Goal: Complete application form

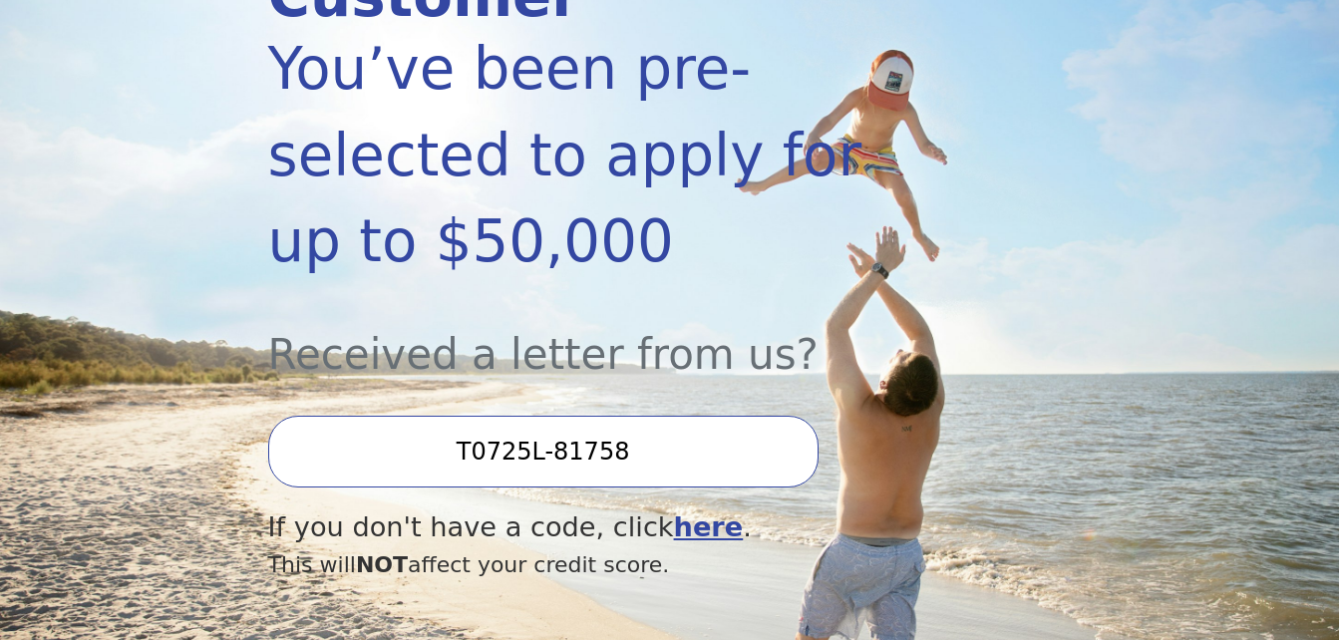
scroll to position [399, 0]
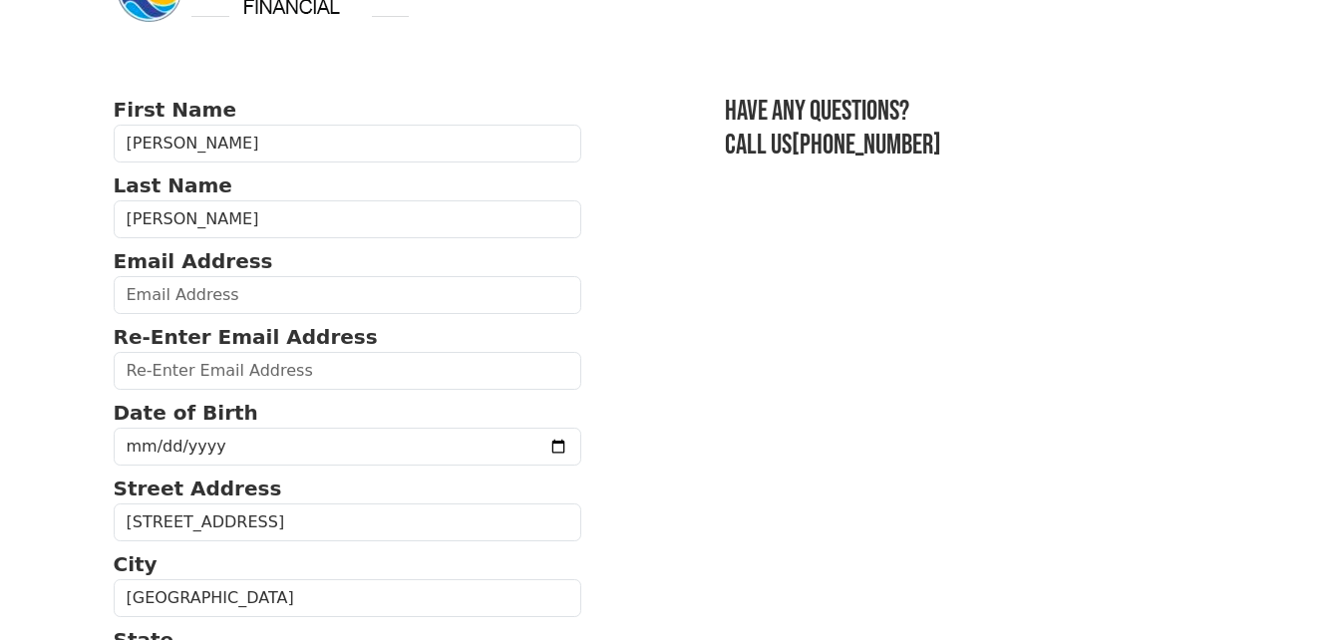
scroll to position [100, 0]
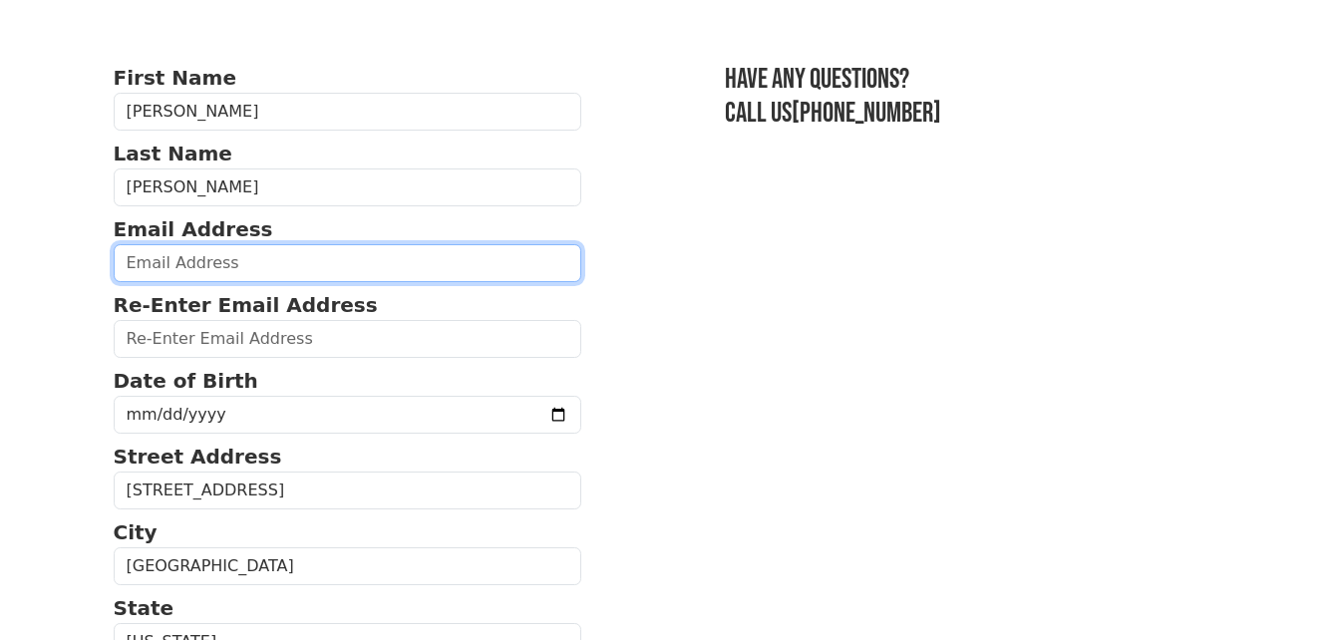
click at [222, 263] on input "email" at bounding box center [348, 263] width 468 height 38
type input "JessicaThuyBui@gmail.com"
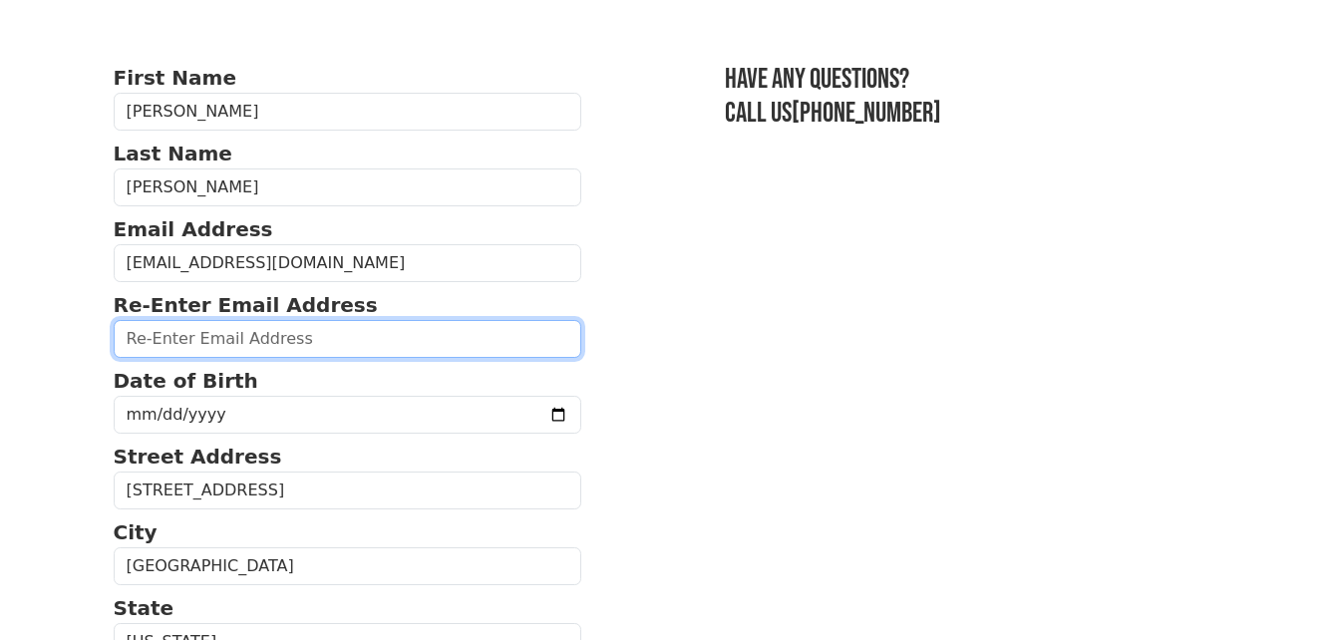
type input "JessicaThuyBui@gmail.com"
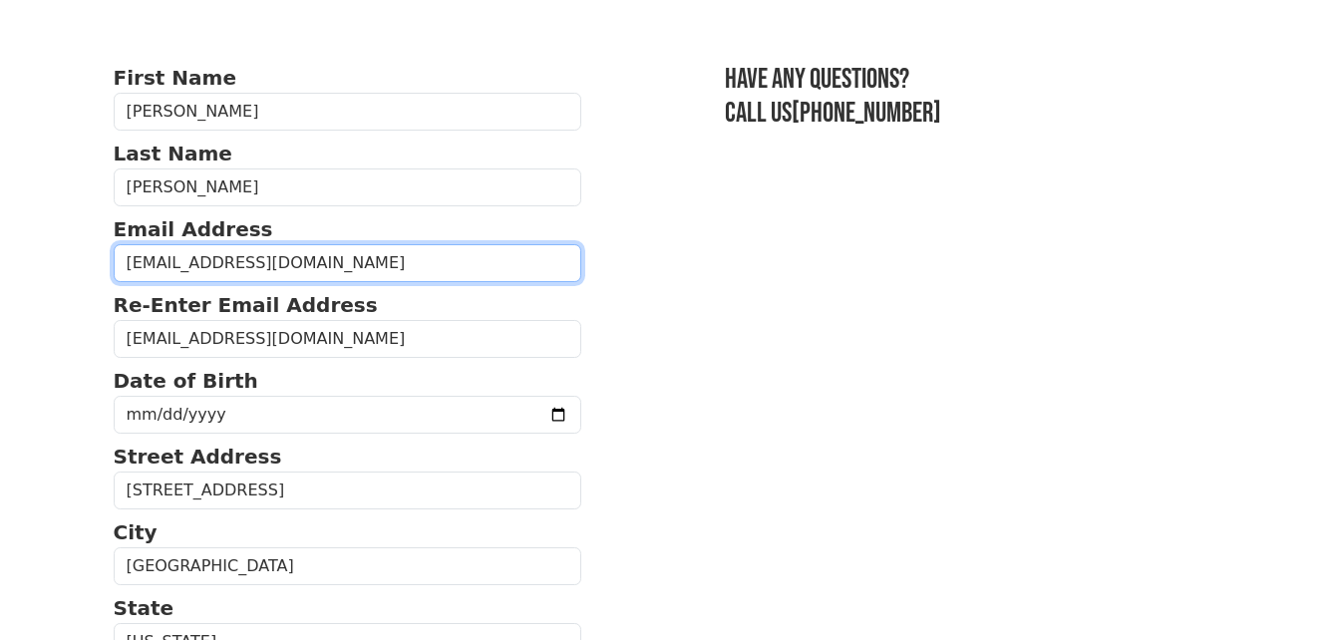
type input "(817) 673-5419"
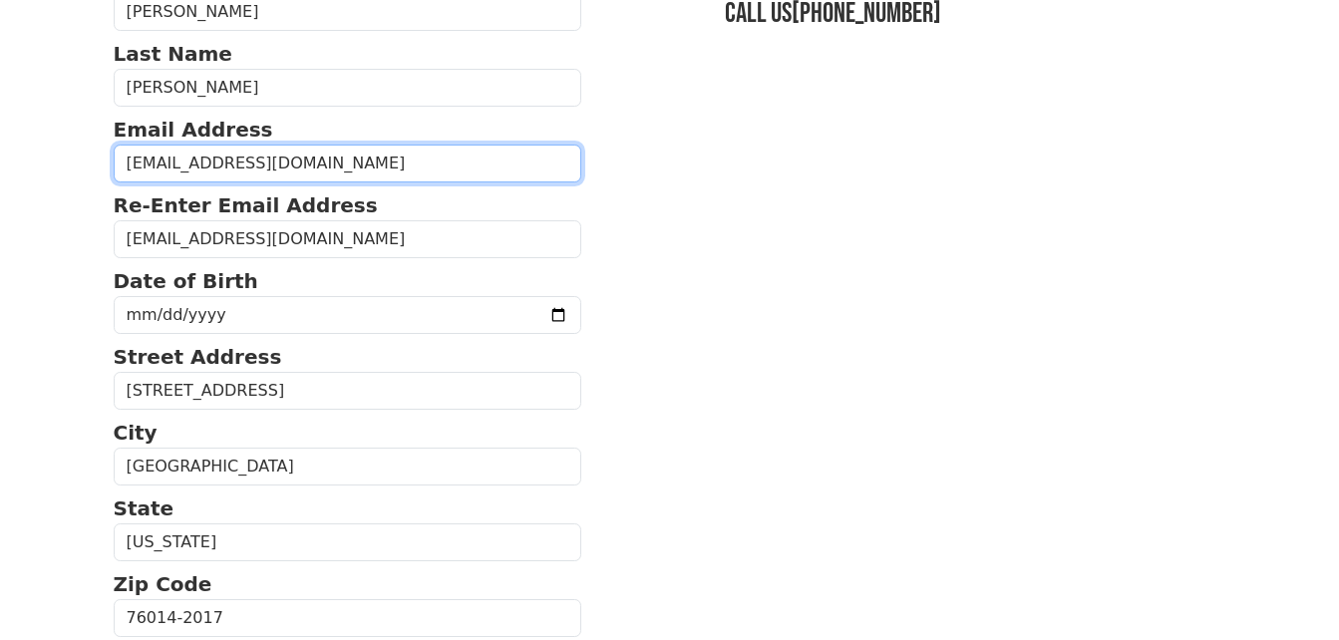
scroll to position [299, 0]
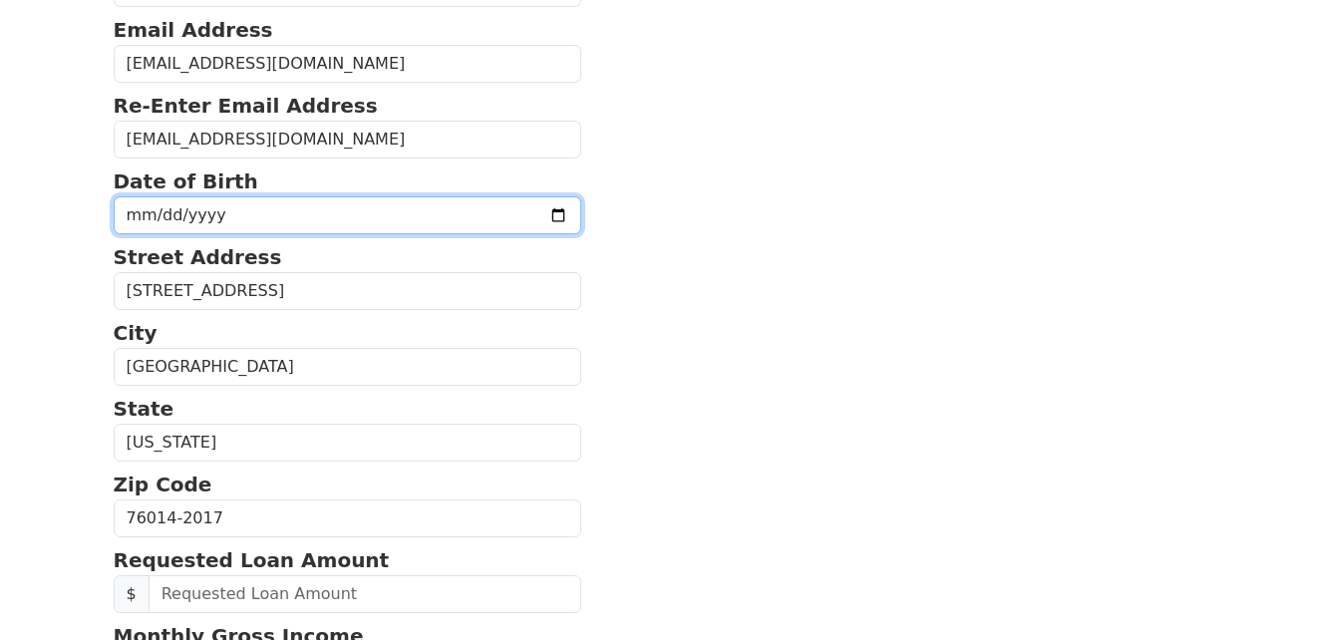
click at [364, 210] on input "date" at bounding box center [348, 215] width 468 height 38
type input "1980-01-07"
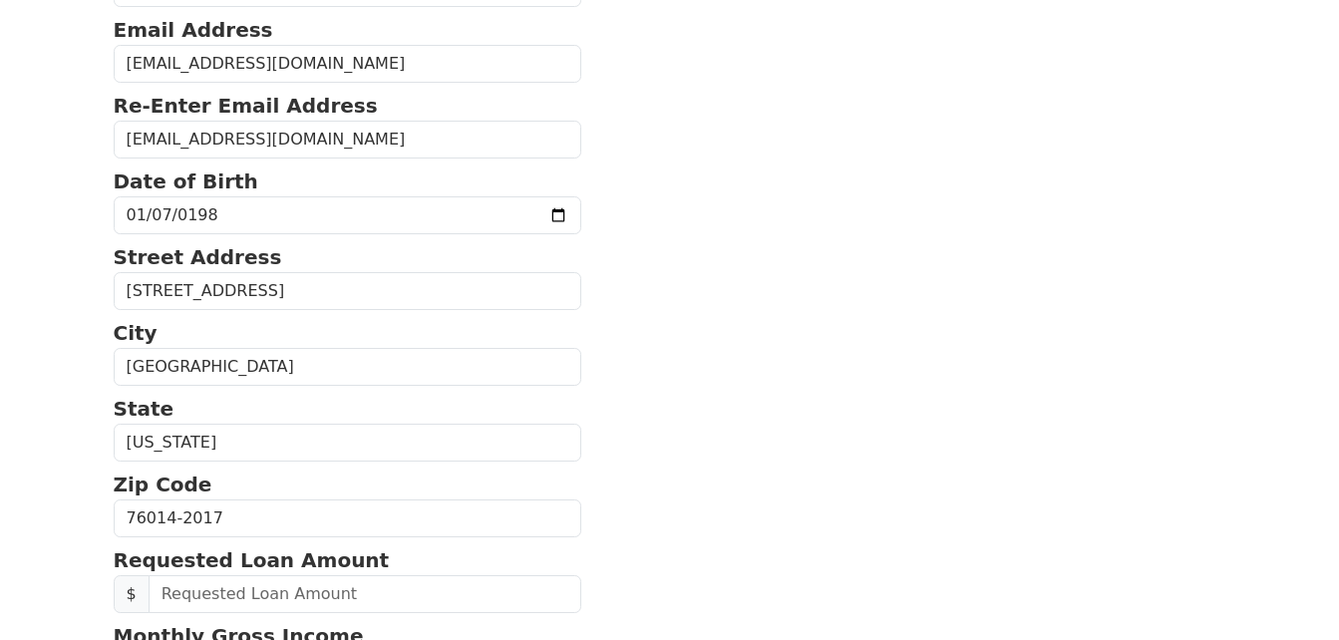
click at [703, 339] on section "First Name Jessica Last Name Bui Email Address JessicaThuyBui@gmail.com Re-Ente…" at bounding box center [670, 514] width 1112 height 1302
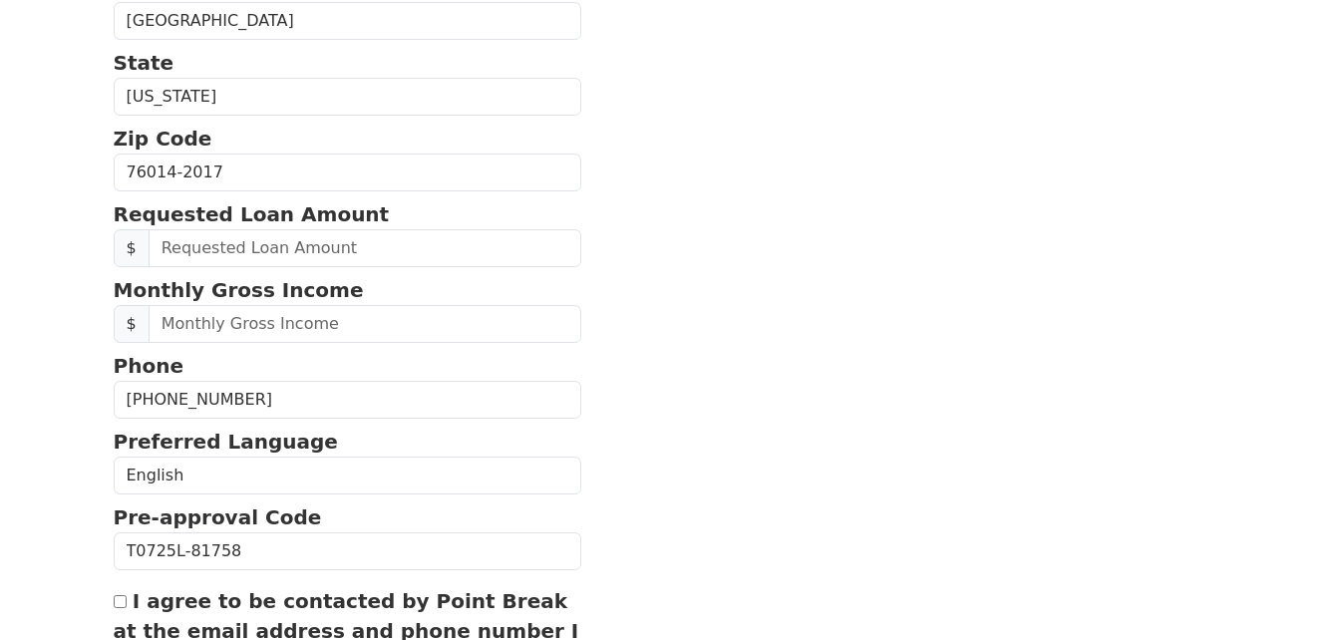
scroll to position [698, 0]
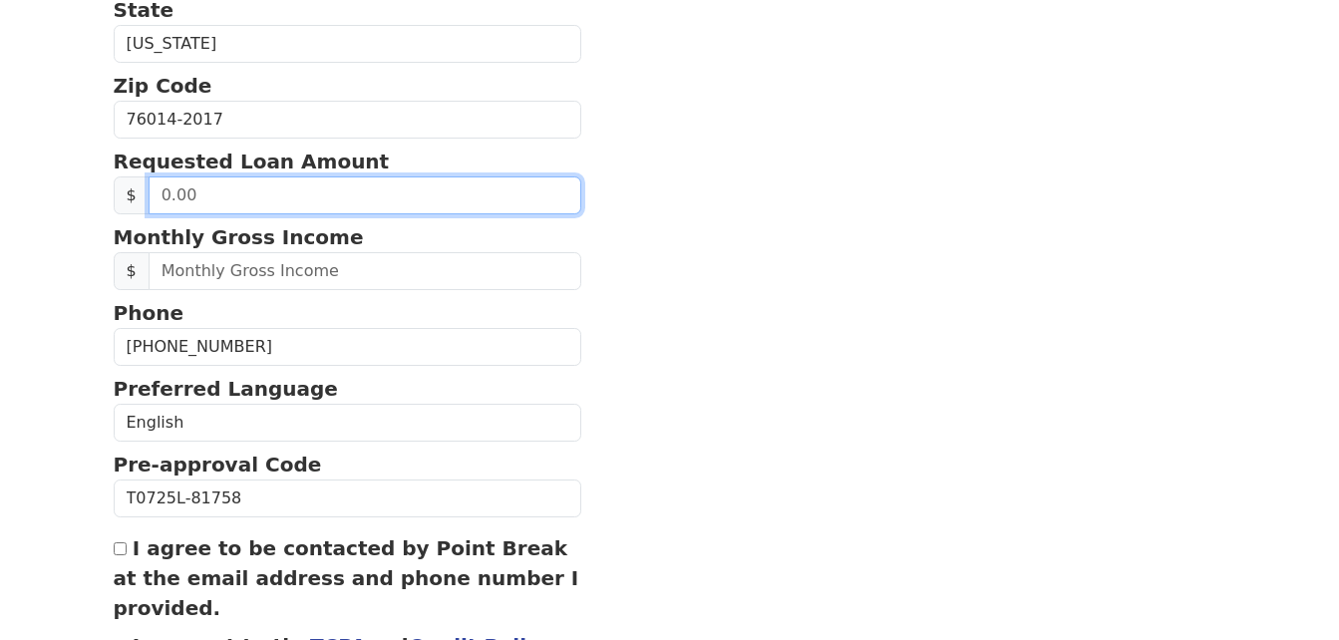
click at [356, 209] on input "text" at bounding box center [366, 195] width 434 height 38
type input "50,000.00"
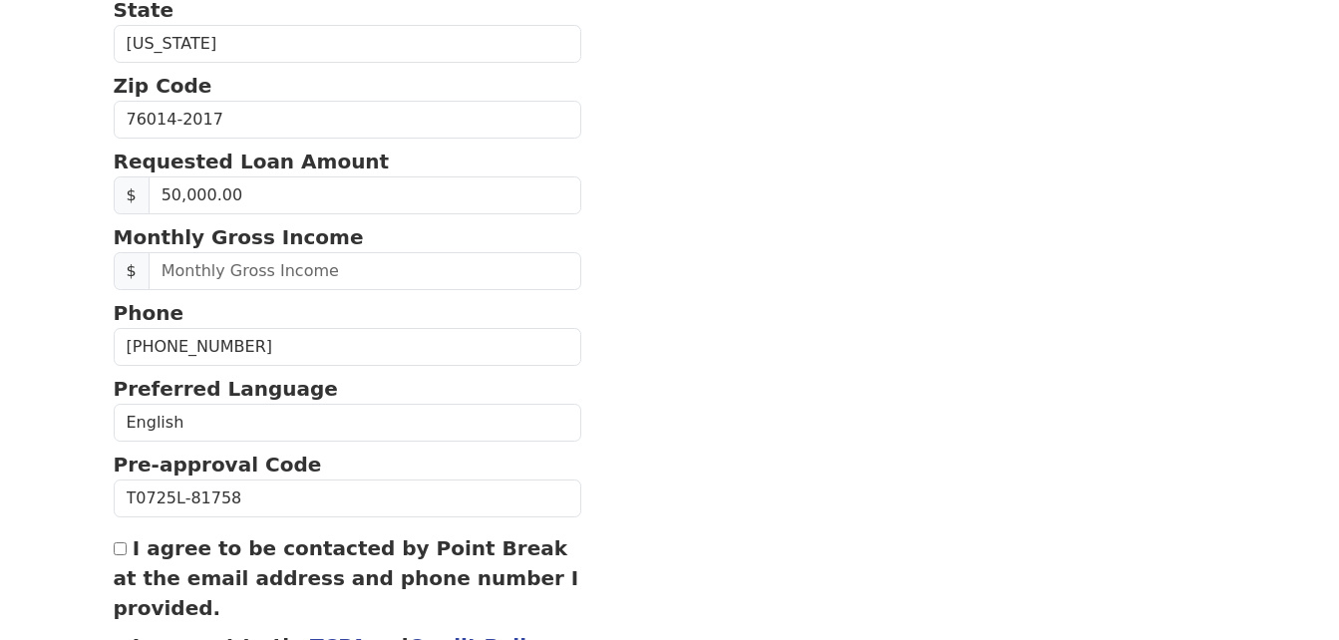
click at [769, 232] on section "First Name Jessica Last Name Bui Email Address JessicaThuyBui@gmail.com Re-Ente…" at bounding box center [670, 116] width 1112 height 1302
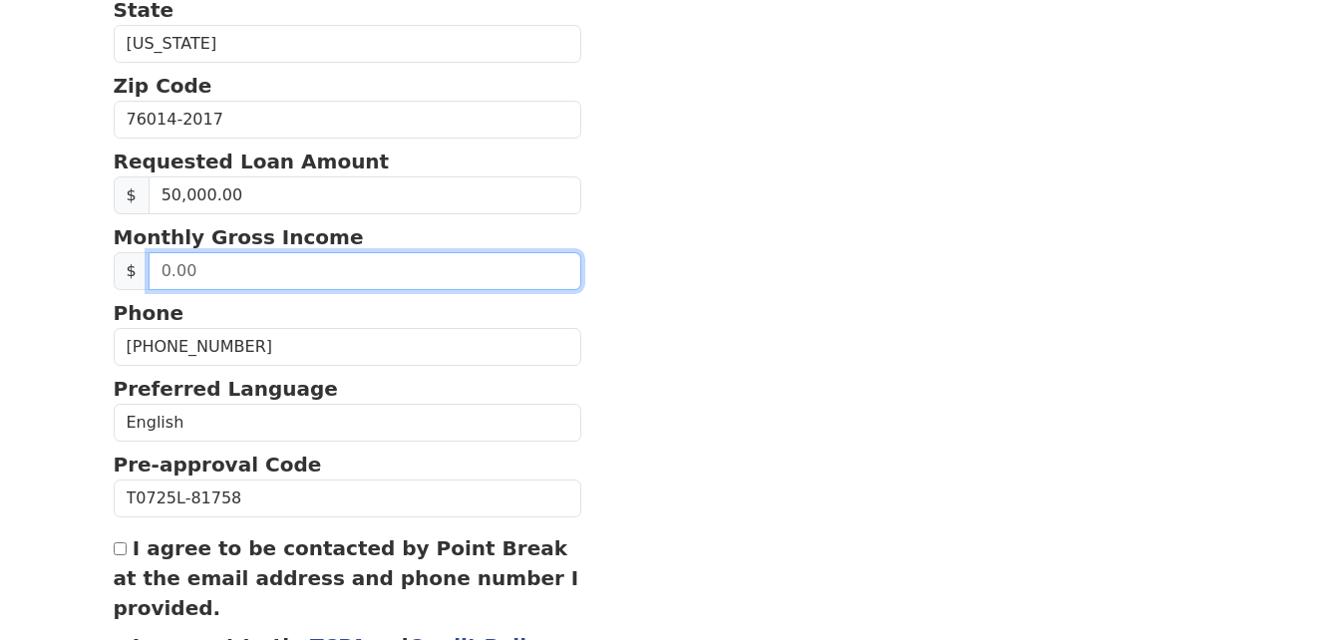
click at [292, 263] on input "text" at bounding box center [366, 271] width 434 height 38
type input "10,000.00"
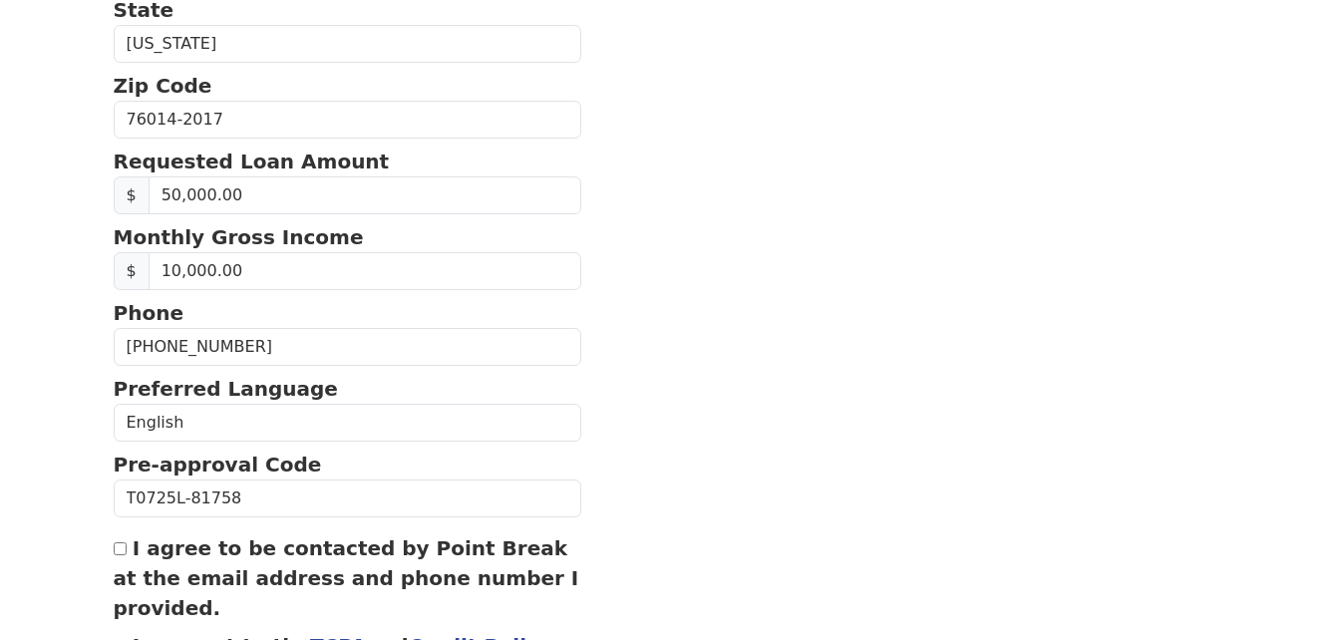
click at [655, 373] on section "First Name Jessica Last Name Bui Email Address JessicaThuyBui@gmail.com Re-Ente…" at bounding box center [670, 116] width 1112 height 1302
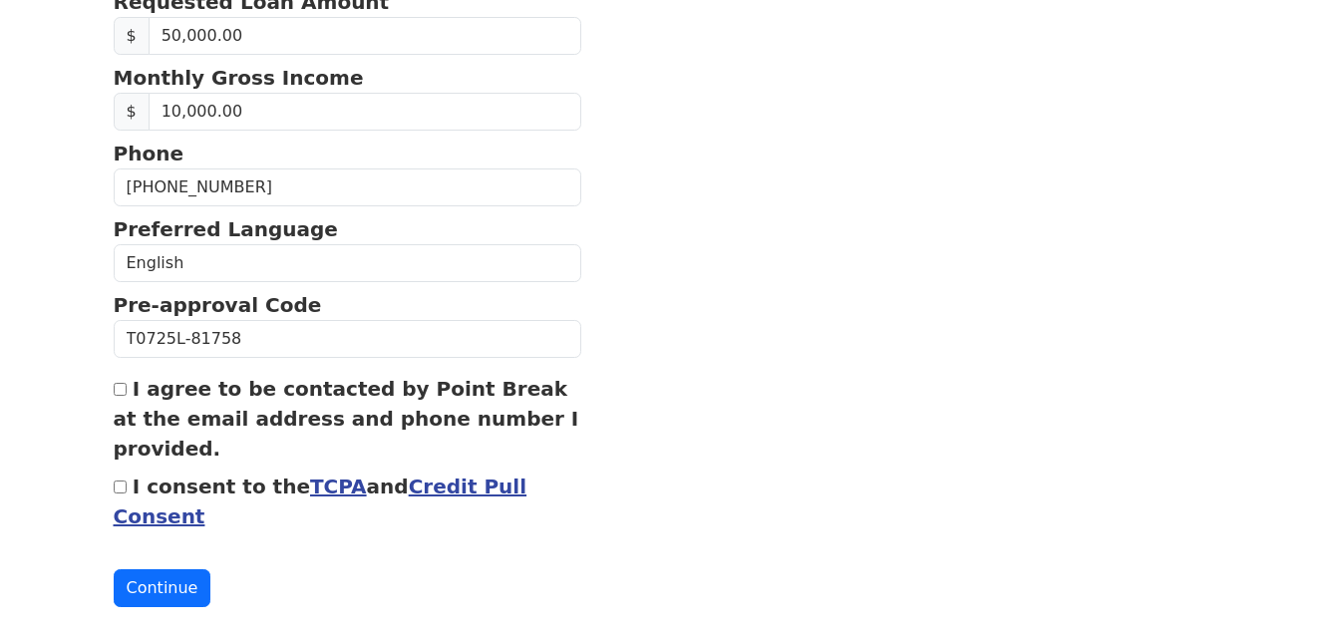
scroll to position [884, 0]
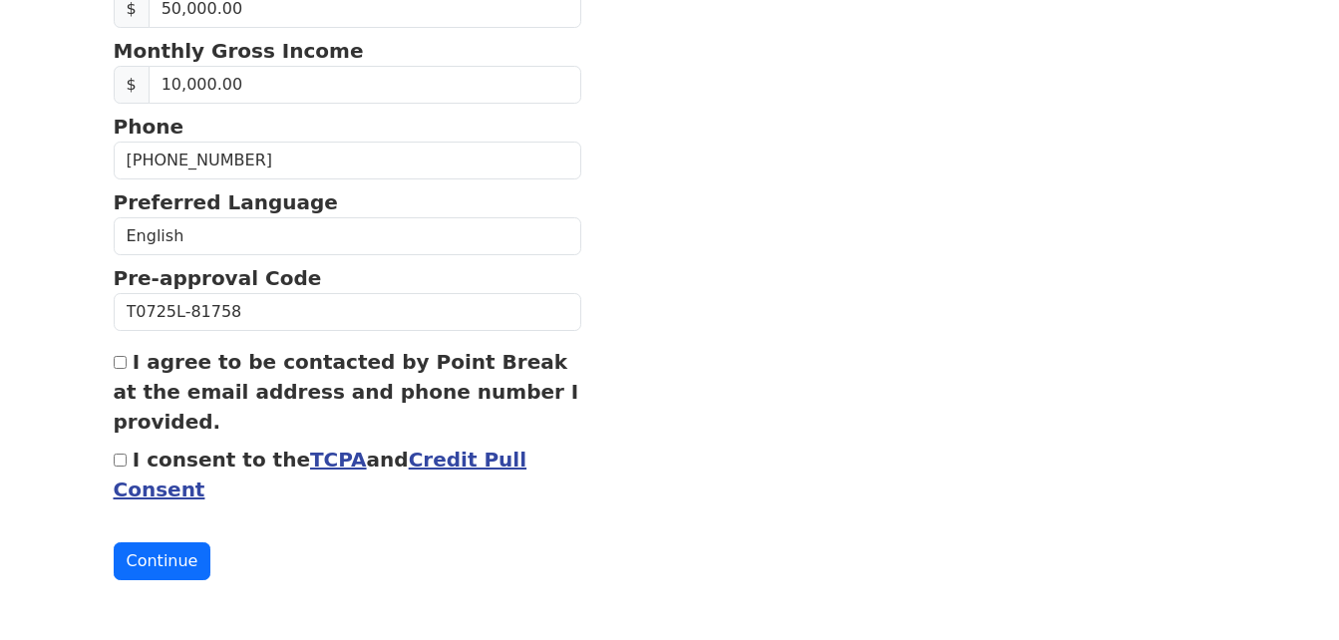
click at [120, 363] on input "I agree to be contacted by Point Break at the email address and phone number I …" at bounding box center [120, 362] width 13 height 13
checkbox input "true"
click at [310, 452] on link "TCPA" at bounding box center [338, 460] width 57 height 24
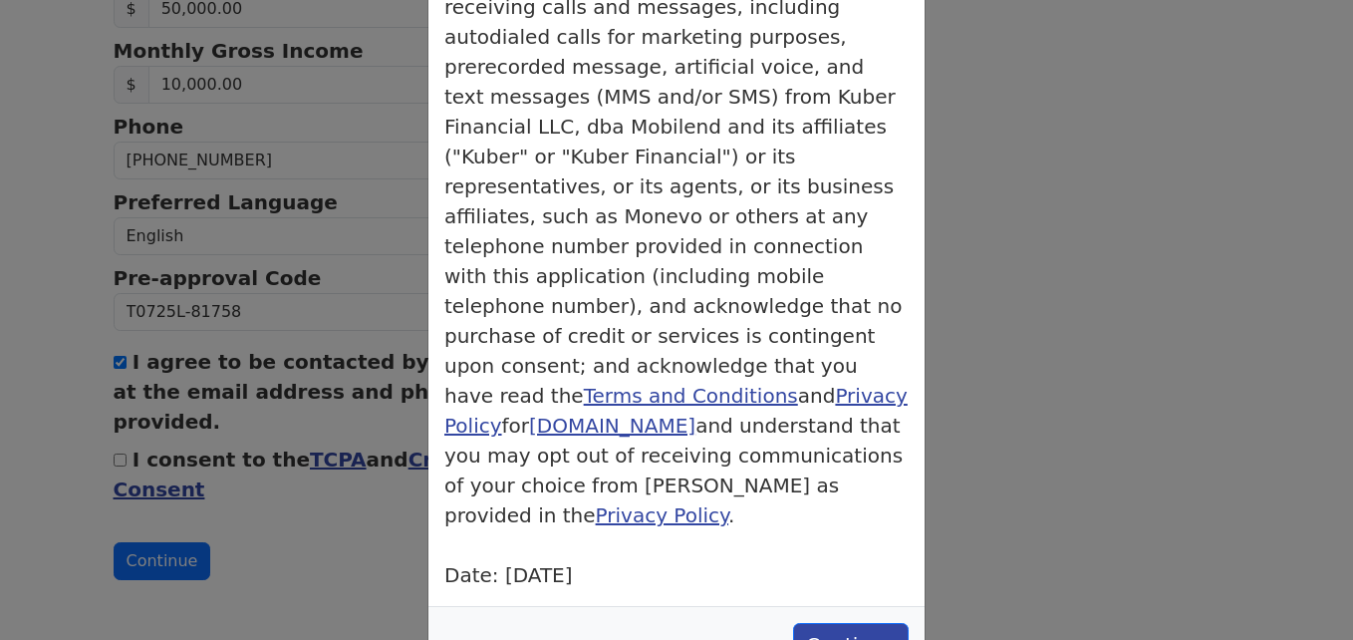
scroll to position [199, 0]
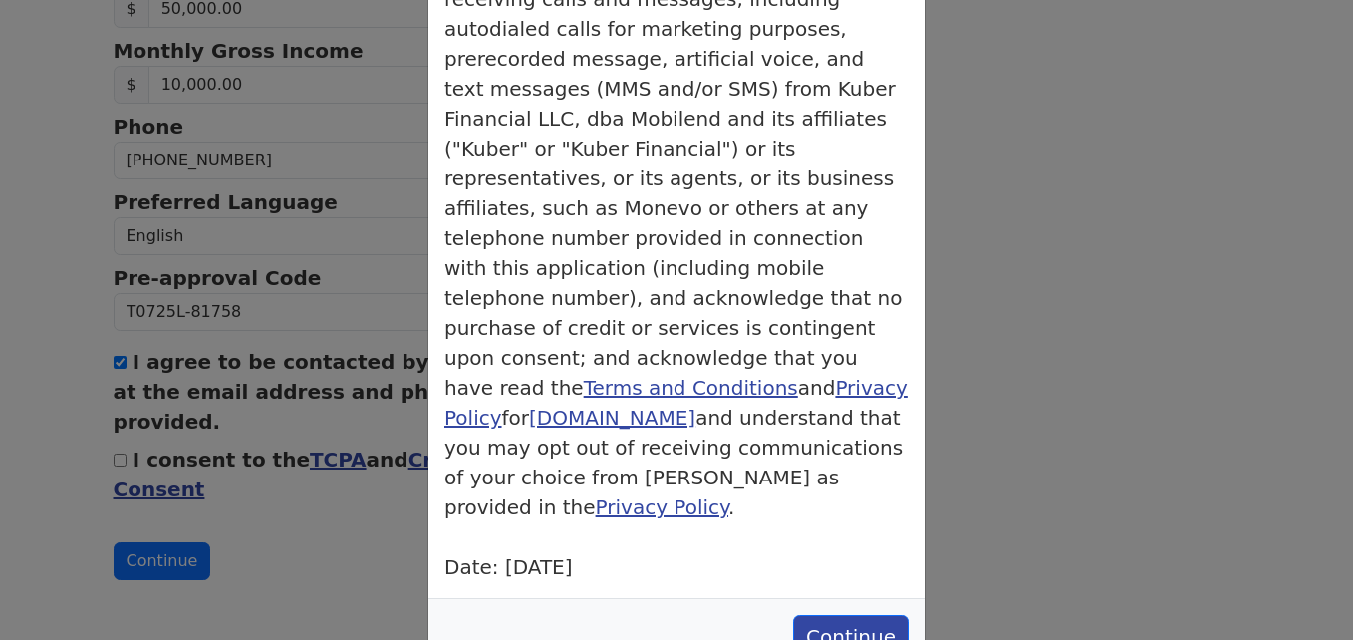
click at [323, 507] on div "× TCPA Consent TCPA By submitting this form, you consent to receiving calls and…" at bounding box center [676, 320] width 1353 height 640
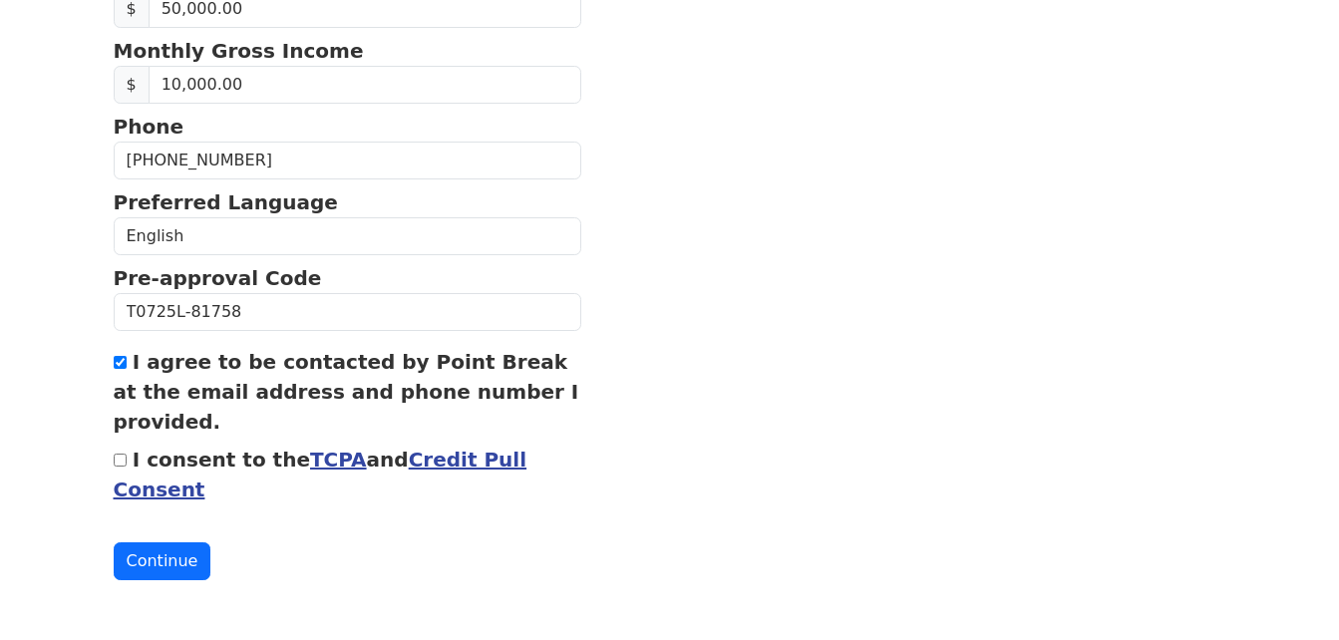
click at [446, 463] on link "Credit Pull Consent" at bounding box center [321, 475] width 414 height 54
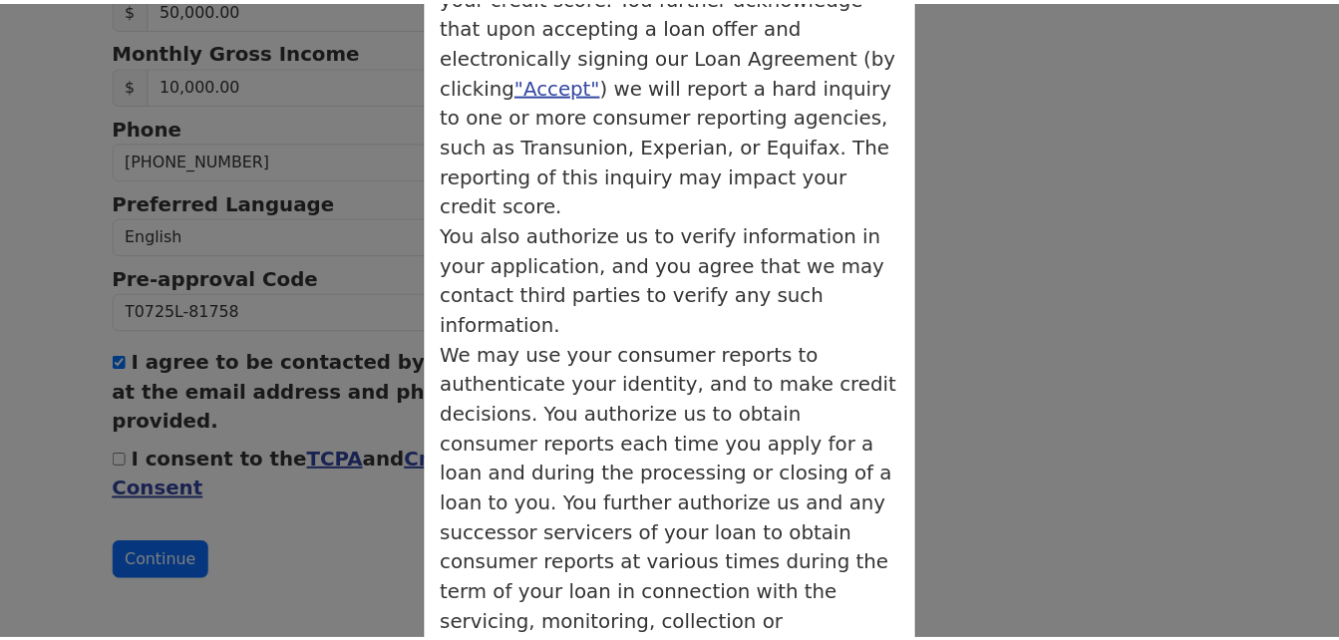
scroll to position [482, 0]
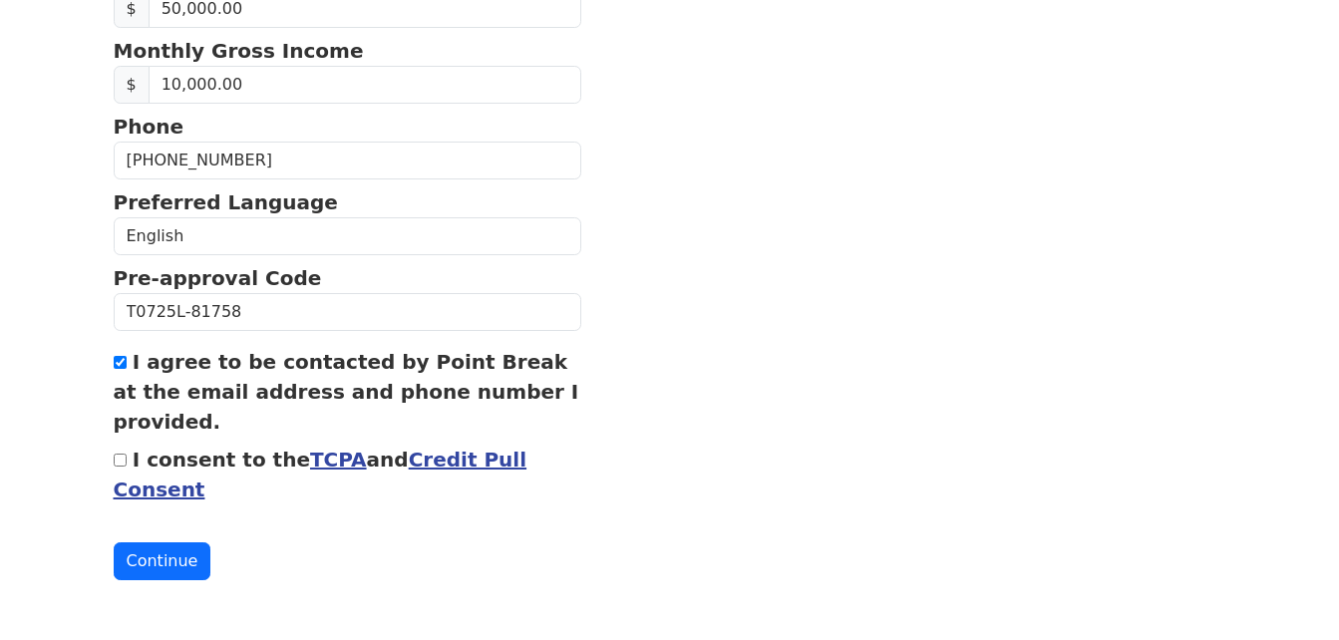
click at [115, 458] on input "I consent to the TCPA and Credit Pull Consent" at bounding box center [120, 459] width 13 height 13
checkbox input "true"
click at [163, 549] on button "Continue" at bounding box center [163, 561] width 98 height 38
